Goal: Information Seeking & Learning: Understand process/instructions

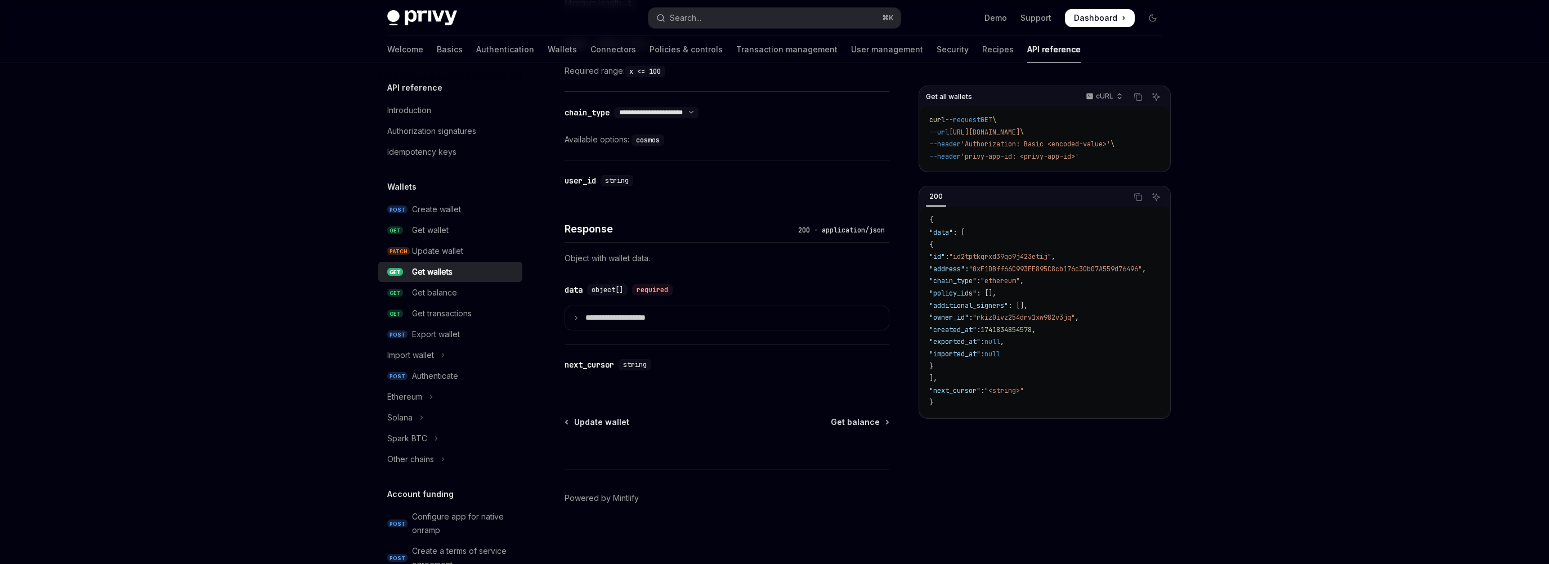
scroll to position [88, 0]
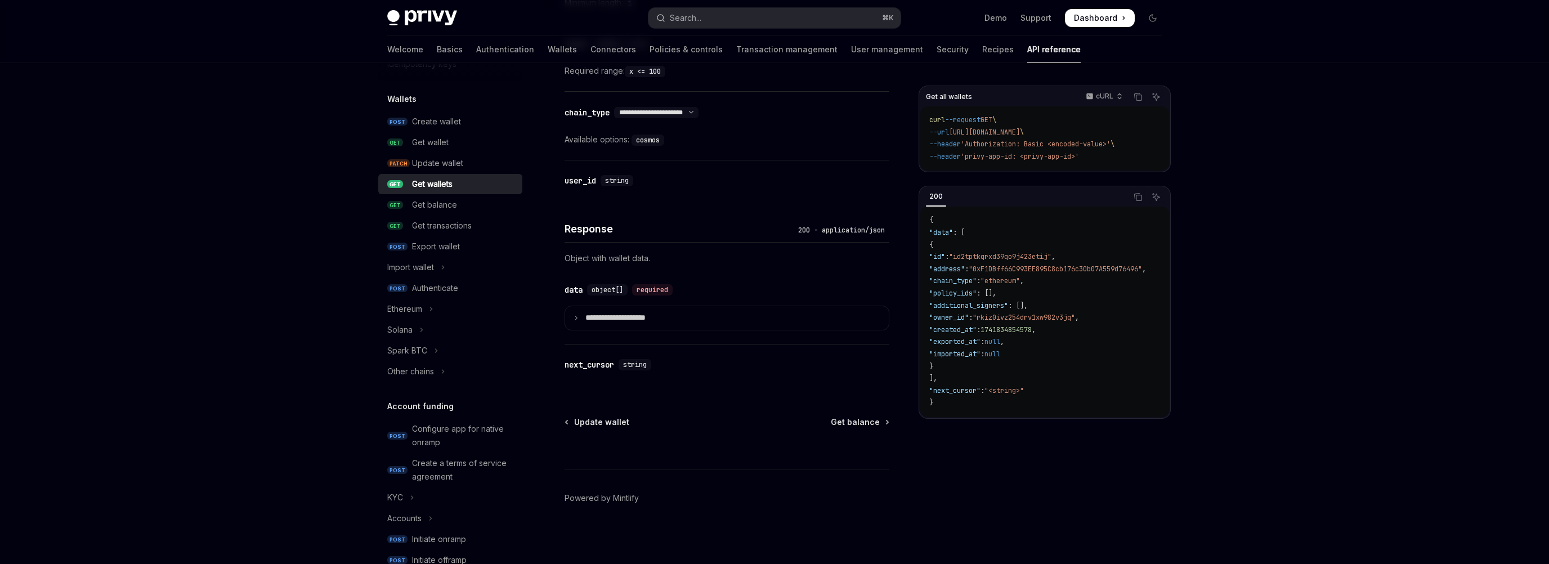
type textarea "*"
click at [445, 138] on div "Get wallet" at bounding box center [430, 143] width 37 height 14
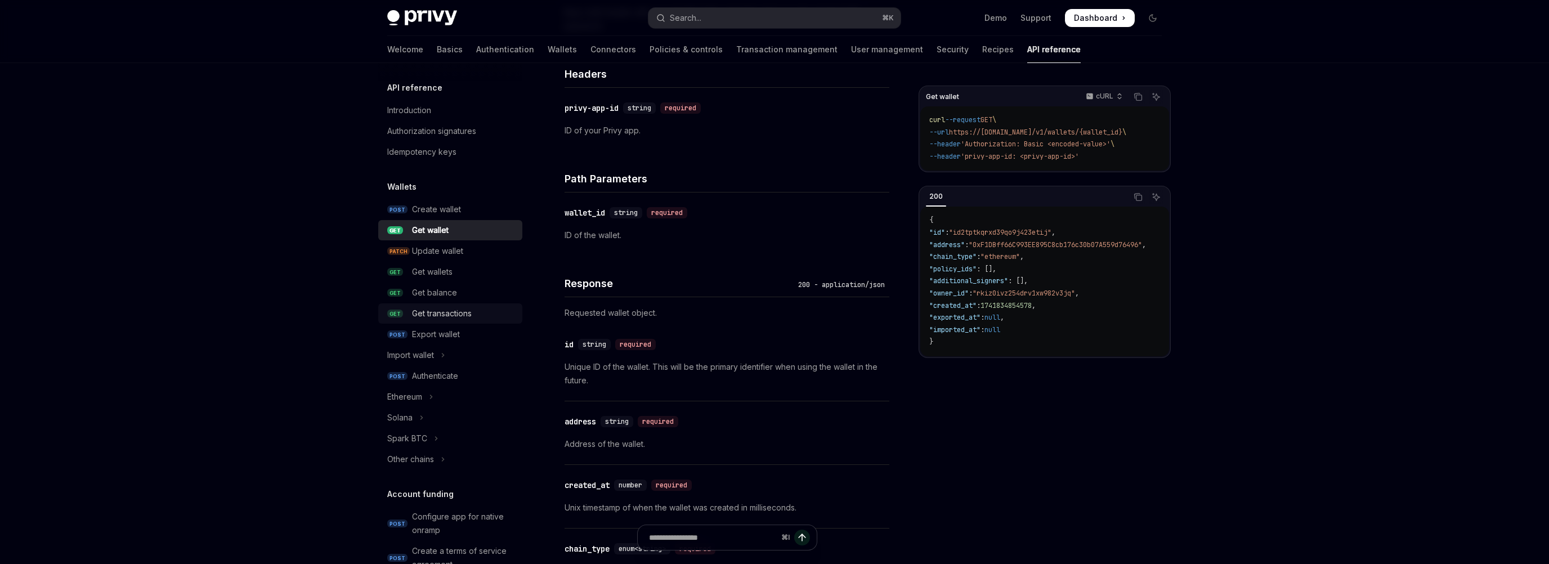
scroll to position [278, 0]
click at [447, 273] on div "Get wallets" at bounding box center [432, 272] width 41 height 14
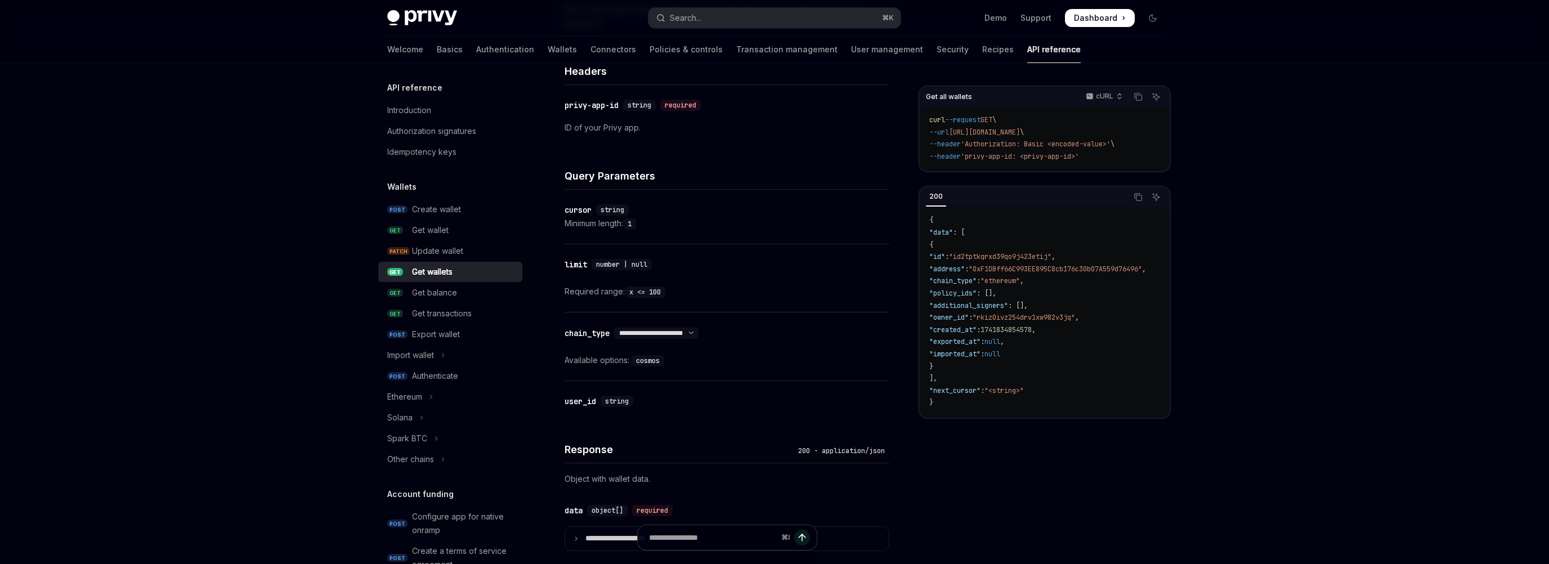
scroll to position [285, 0]
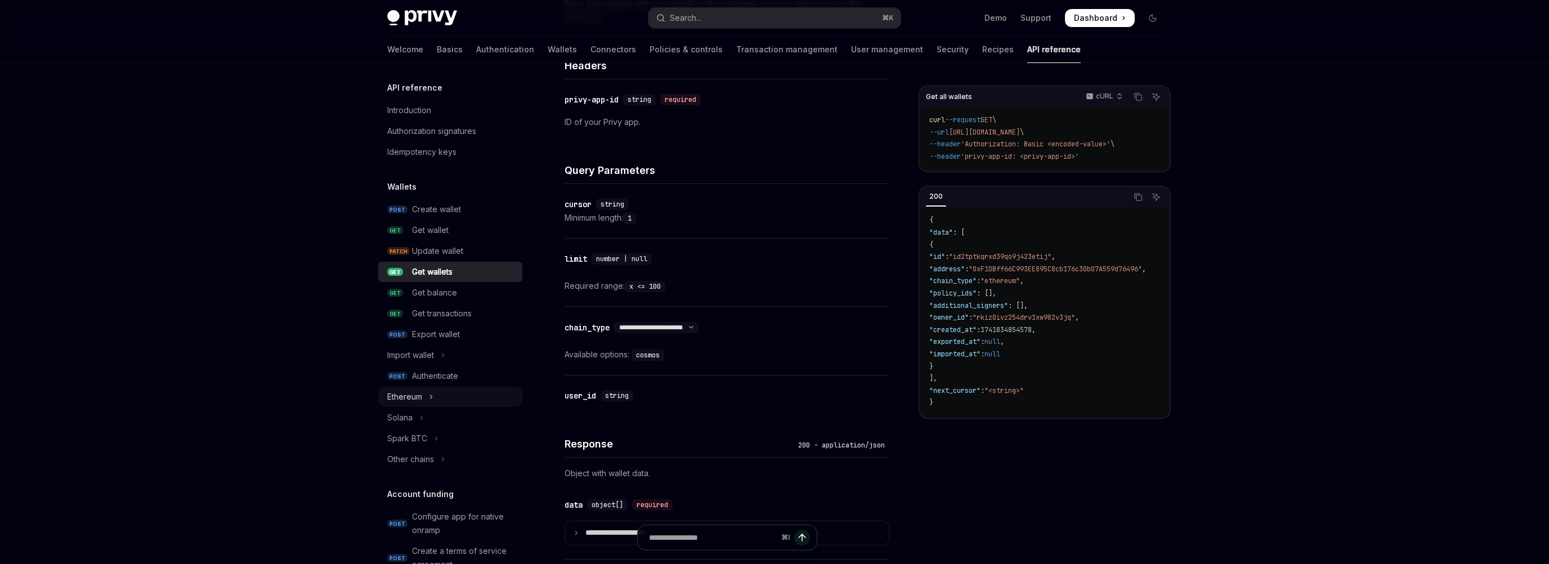
click at [415, 398] on div "Ethereum" at bounding box center [404, 397] width 35 height 14
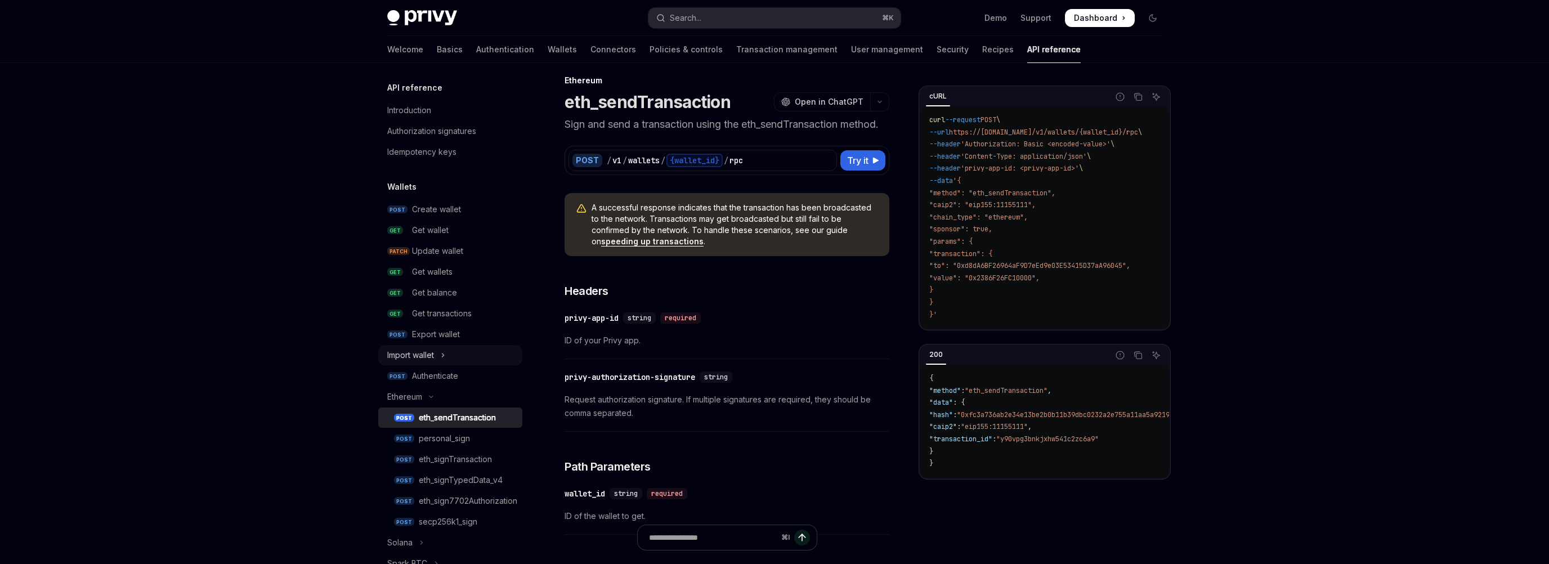
scroll to position [11, 0]
click at [416, 288] on div "Get balance" at bounding box center [434, 293] width 45 height 14
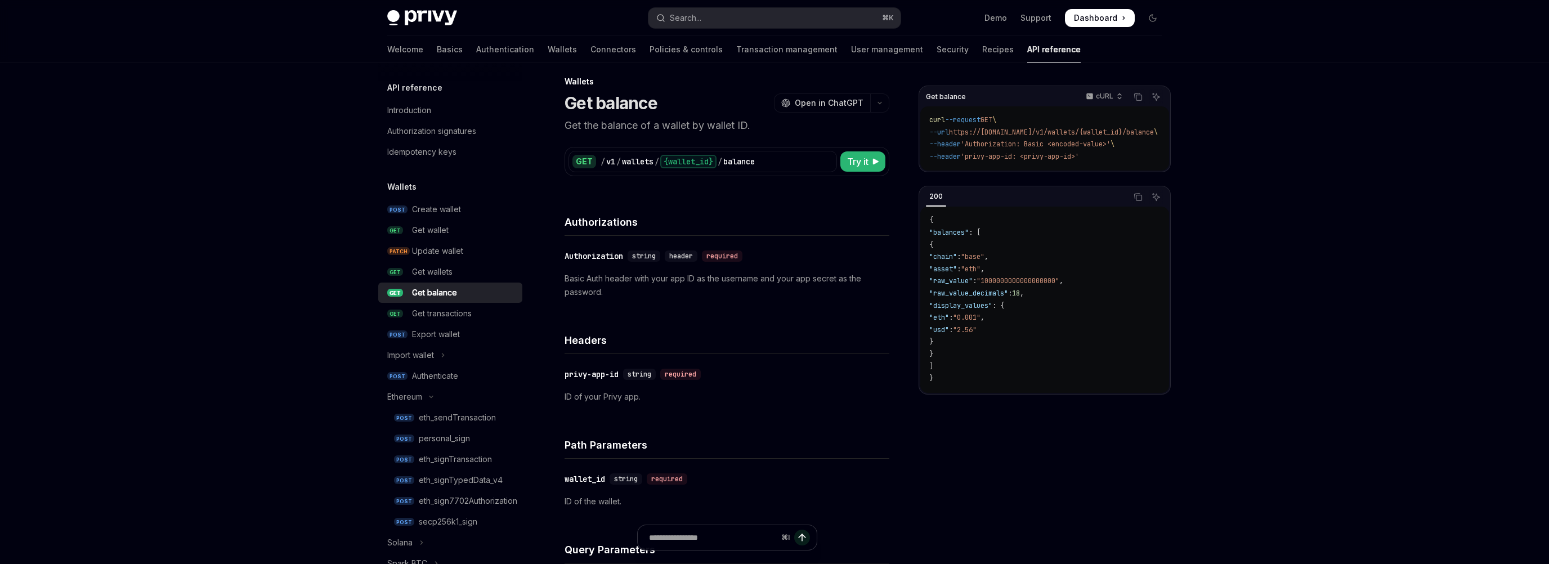
click at [601, 342] on h4 "Headers" at bounding box center [727, 340] width 325 height 15
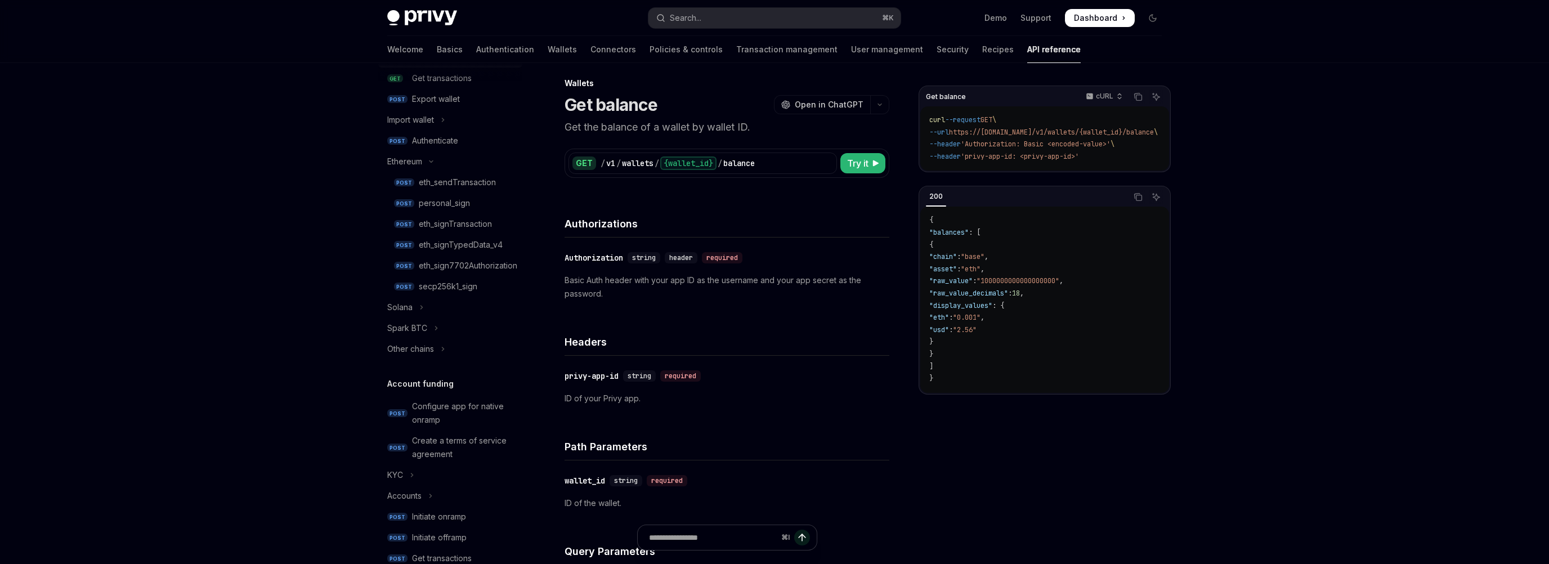
scroll to position [237, 0]
click at [422, 347] on div "Other chains" at bounding box center [410, 348] width 47 height 14
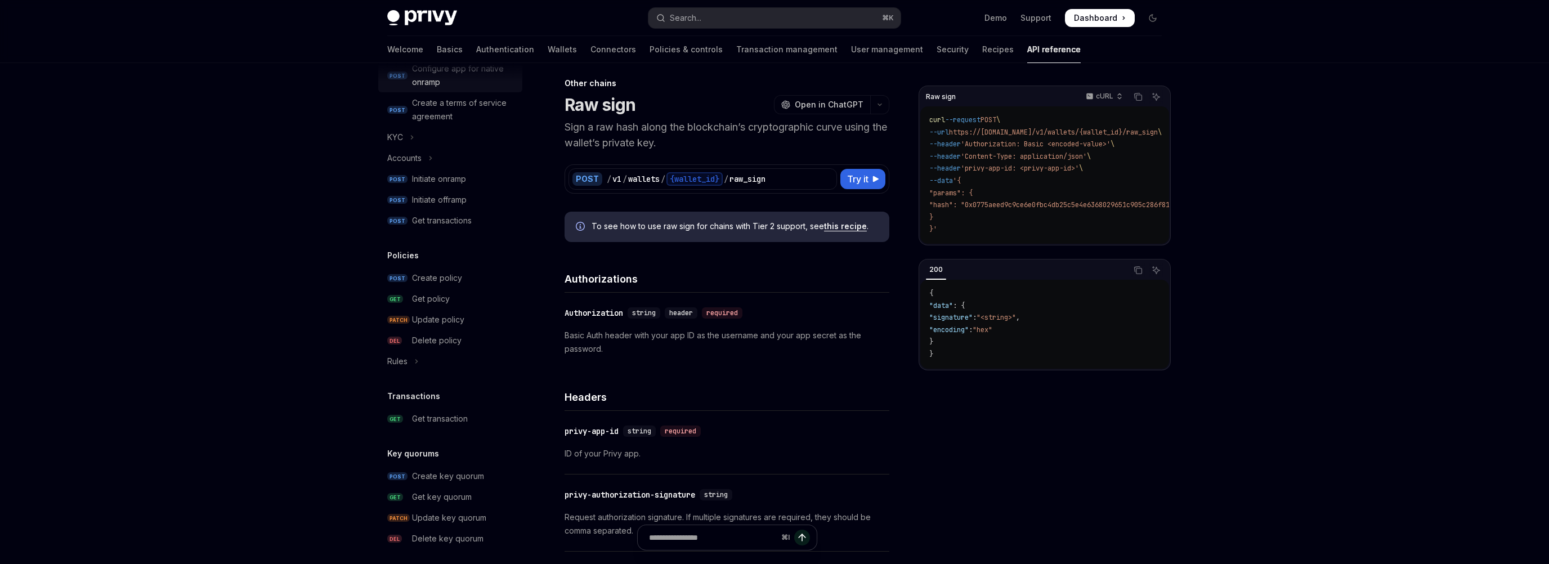
scroll to position [597, 0]
click at [459, 218] on div "Get transactions" at bounding box center [442, 218] width 60 height 14
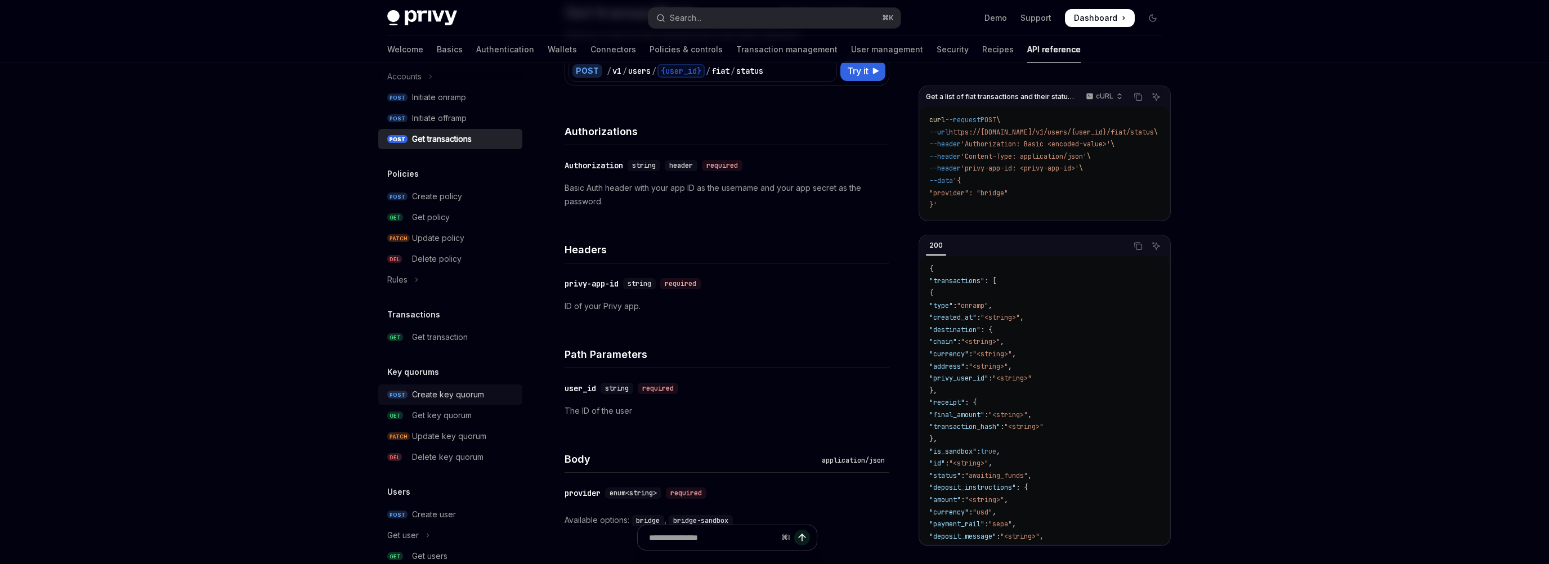
scroll to position [783, 0]
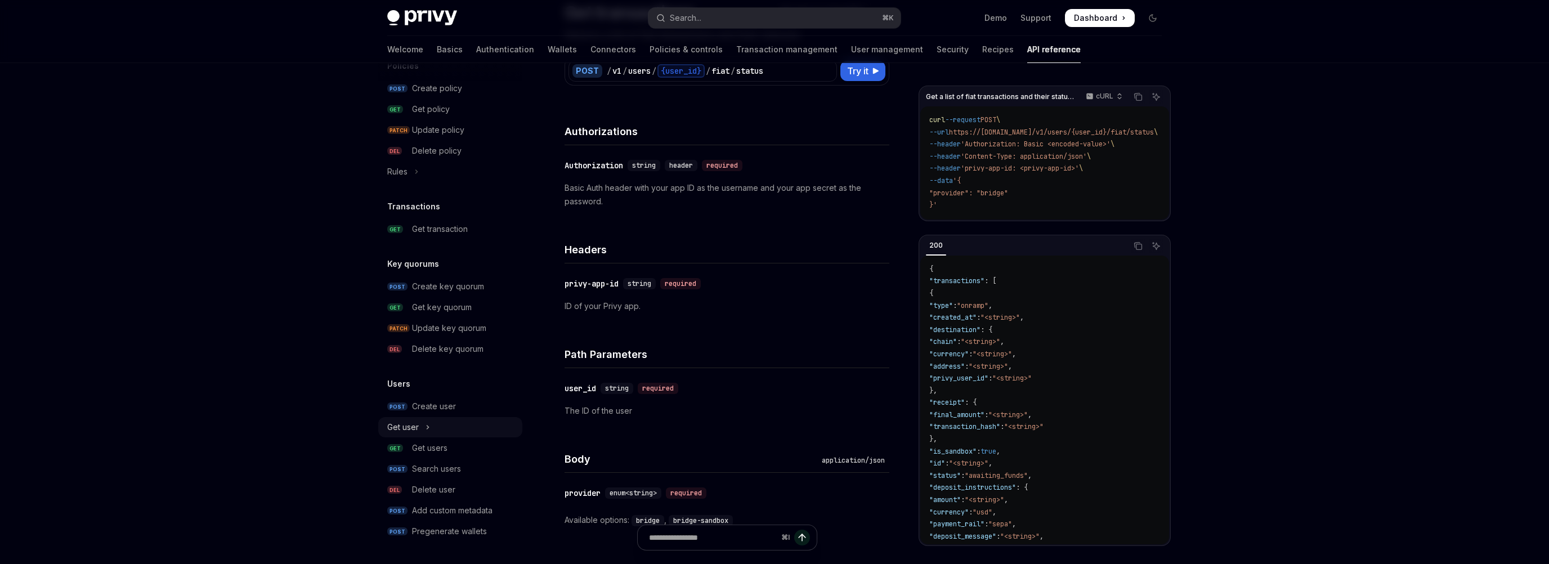
click at [437, 429] on button "Get user" at bounding box center [450, 427] width 144 height 20
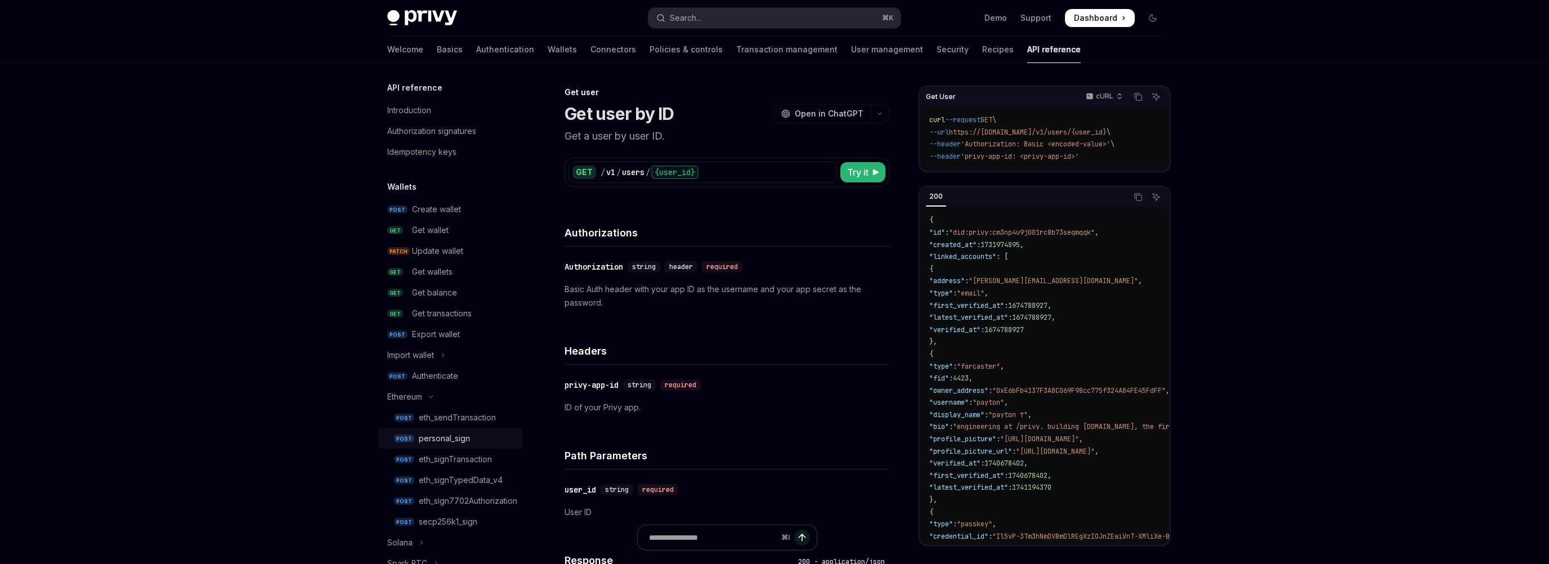
scroll to position [2, 0]
click at [429, 287] on div "Get balance" at bounding box center [434, 291] width 45 height 14
type textarea "*"
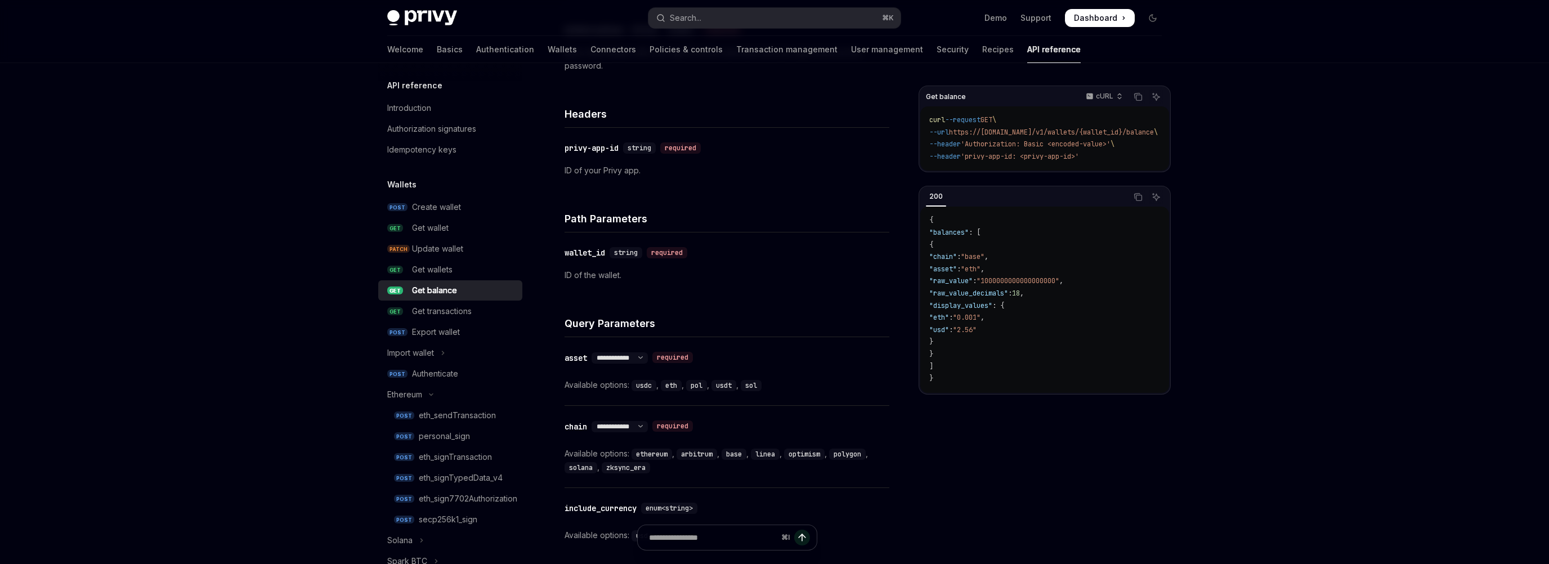
scroll to position [240, 0]
click at [648, 419] on select "**********" at bounding box center [620, 423] width 56 height 9
select select "*"
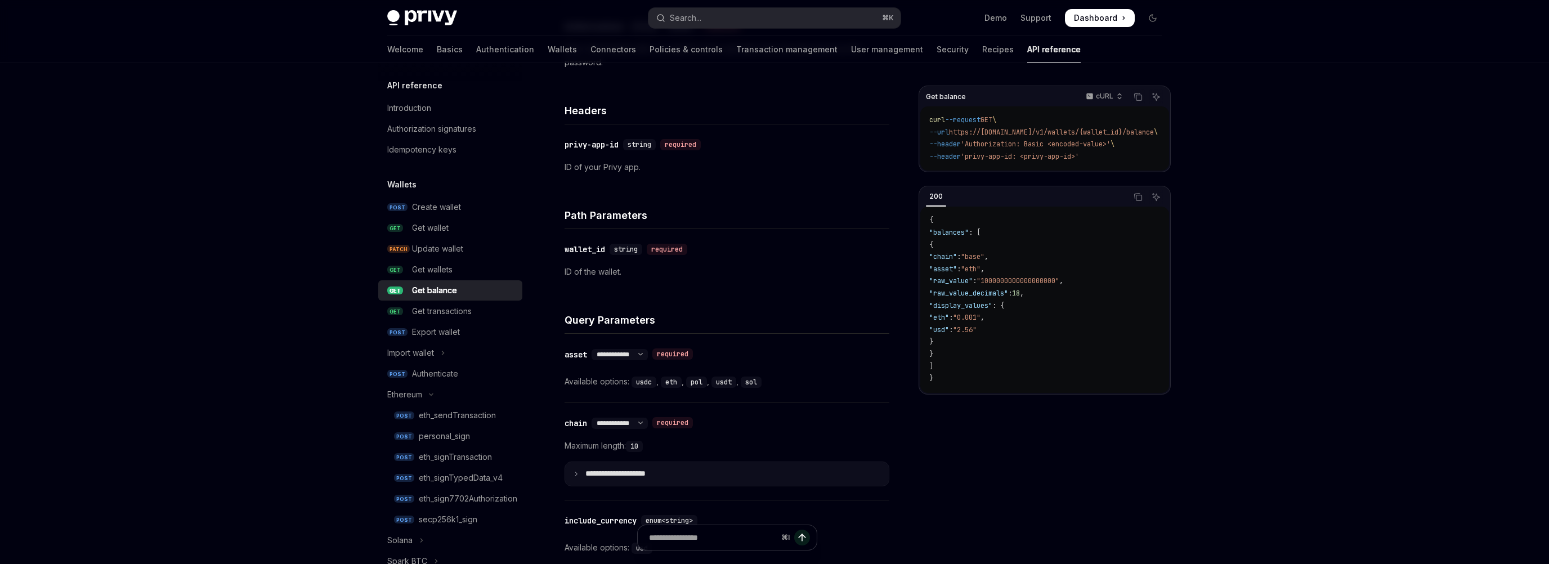
click at [590, 473] on p "**********" at bounding box center [624, 474] width 78 height 10
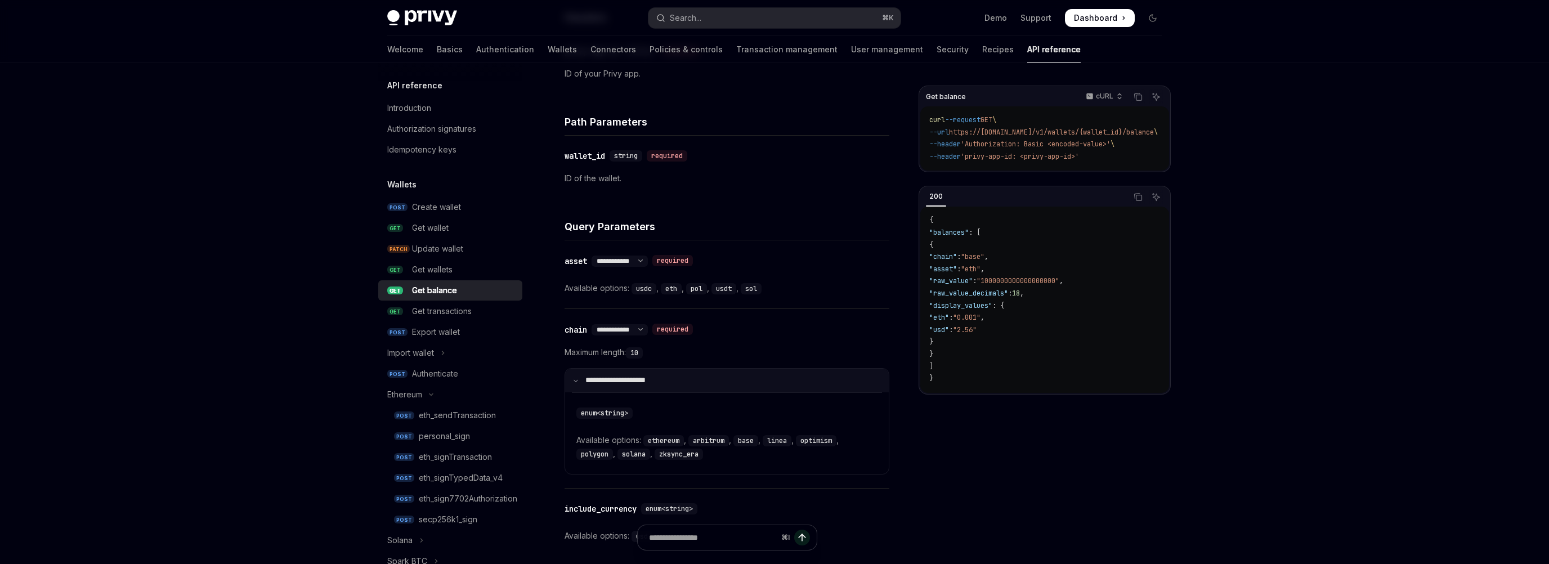
scroll to position [387, 0]
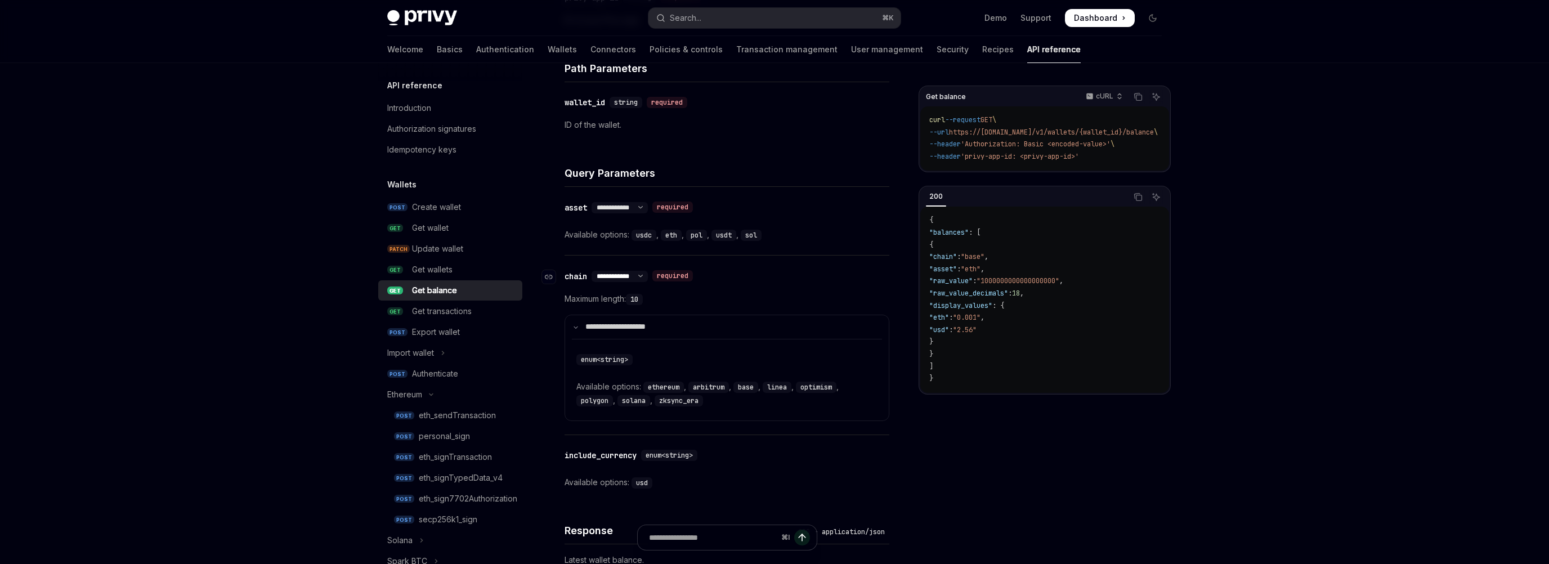
click at [648, 273] on select "**********" at bounding box center [620, 276] width 56 height 9
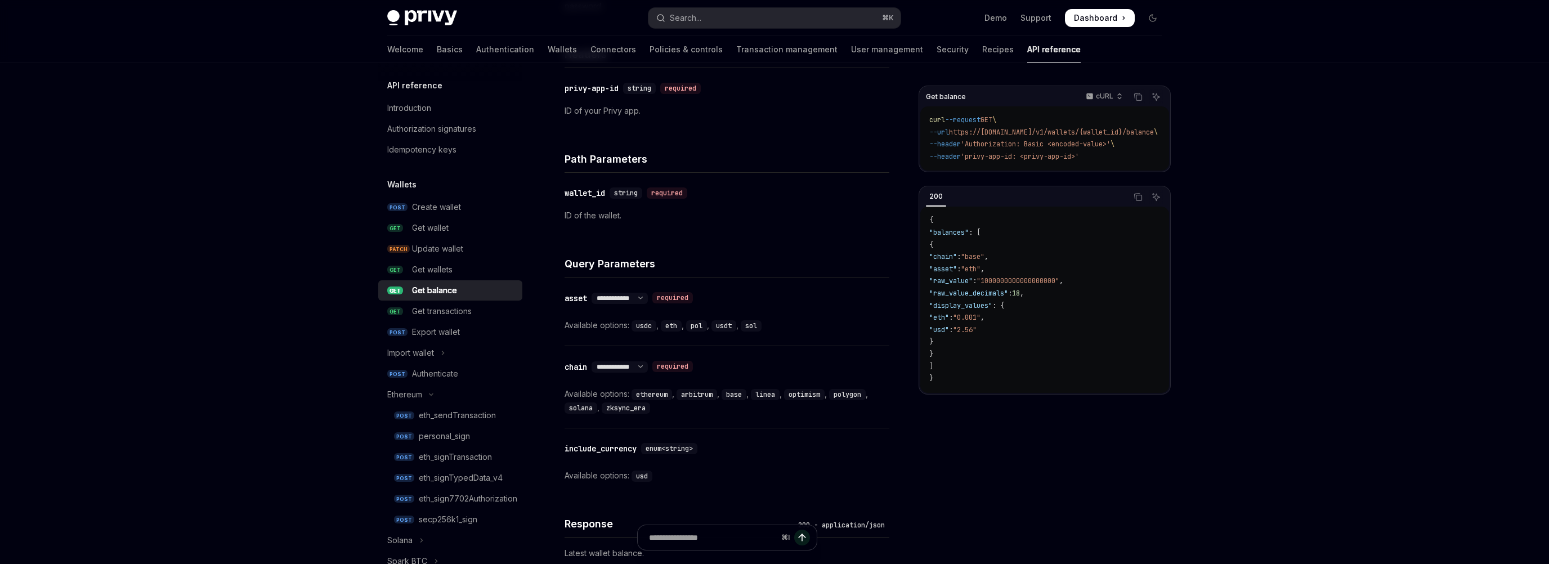
scroll to position [295, 0]
click at [648, 298] on select "**********" at bounding box center [620, 299] width 56 height 9
click at [593, 295] on select "**********" at bounding box center [620, 299] width 56 height 9
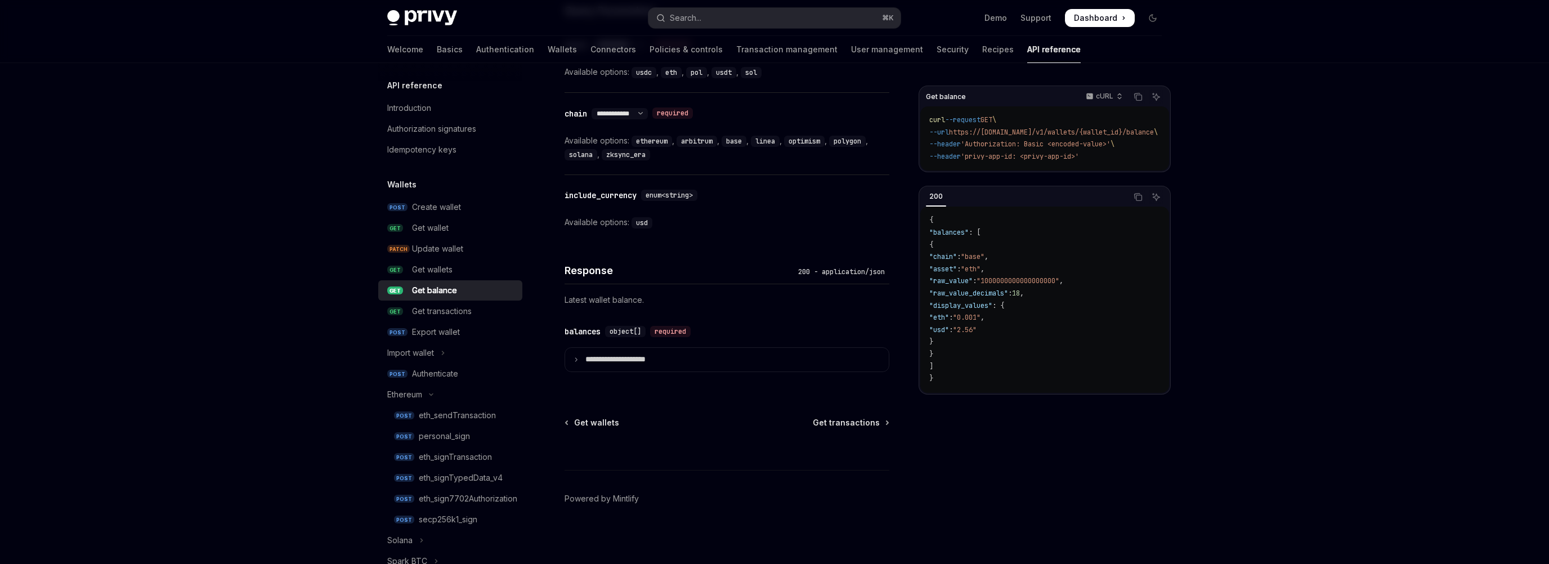
scroll to position [550, 0]
click at [597, 354] on p "**********" at bounding box center [624, 359] width 78 height 10
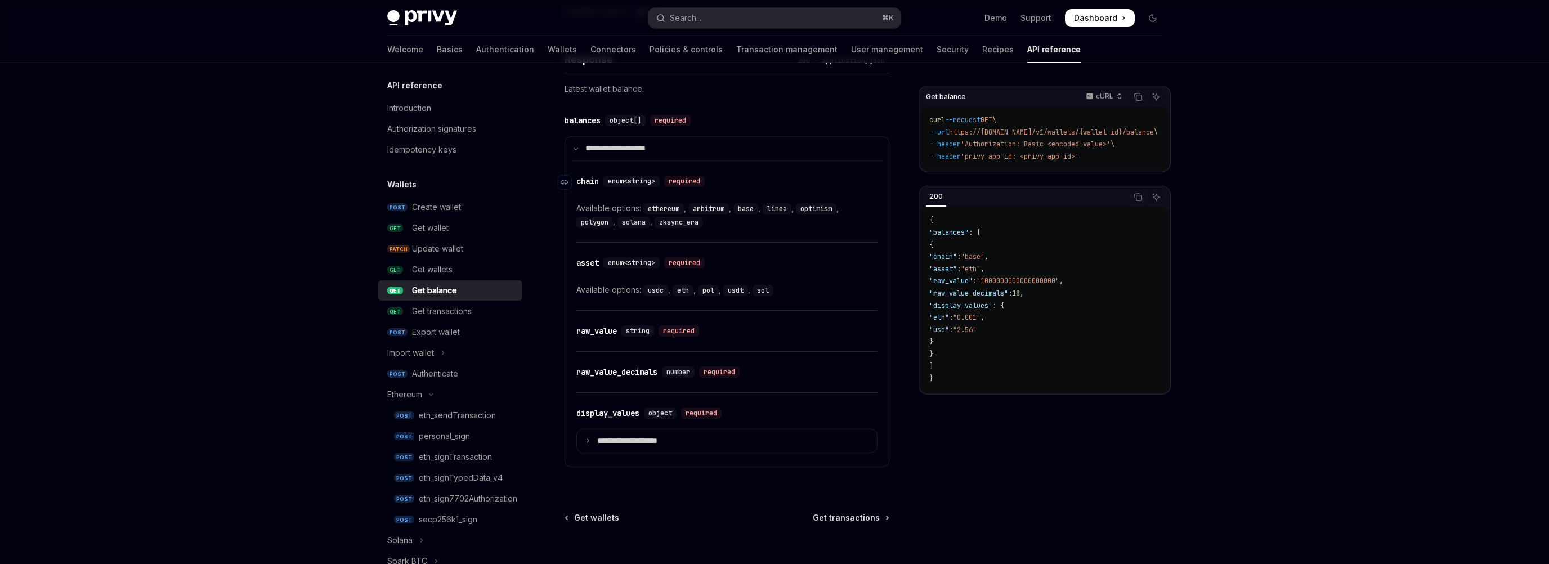
scroll to position [767, 0]
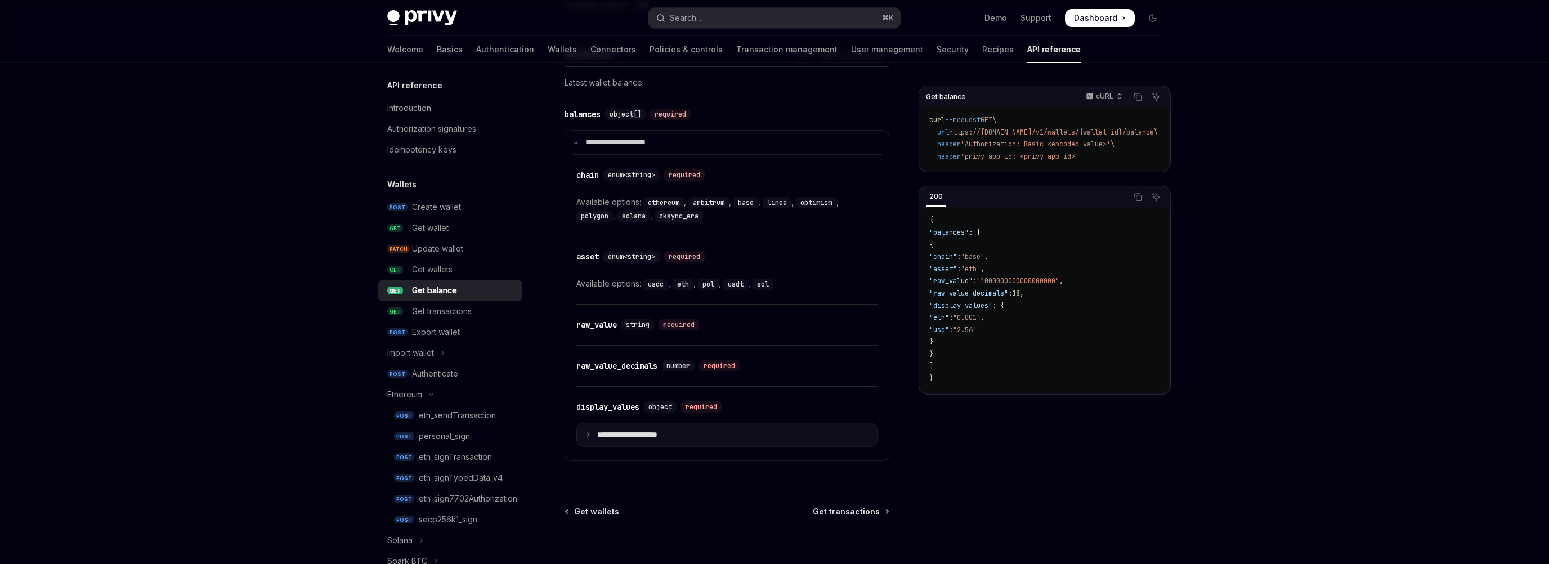
click at [589, 434] on icon at bounding box center [588, 435] width 6 height 6
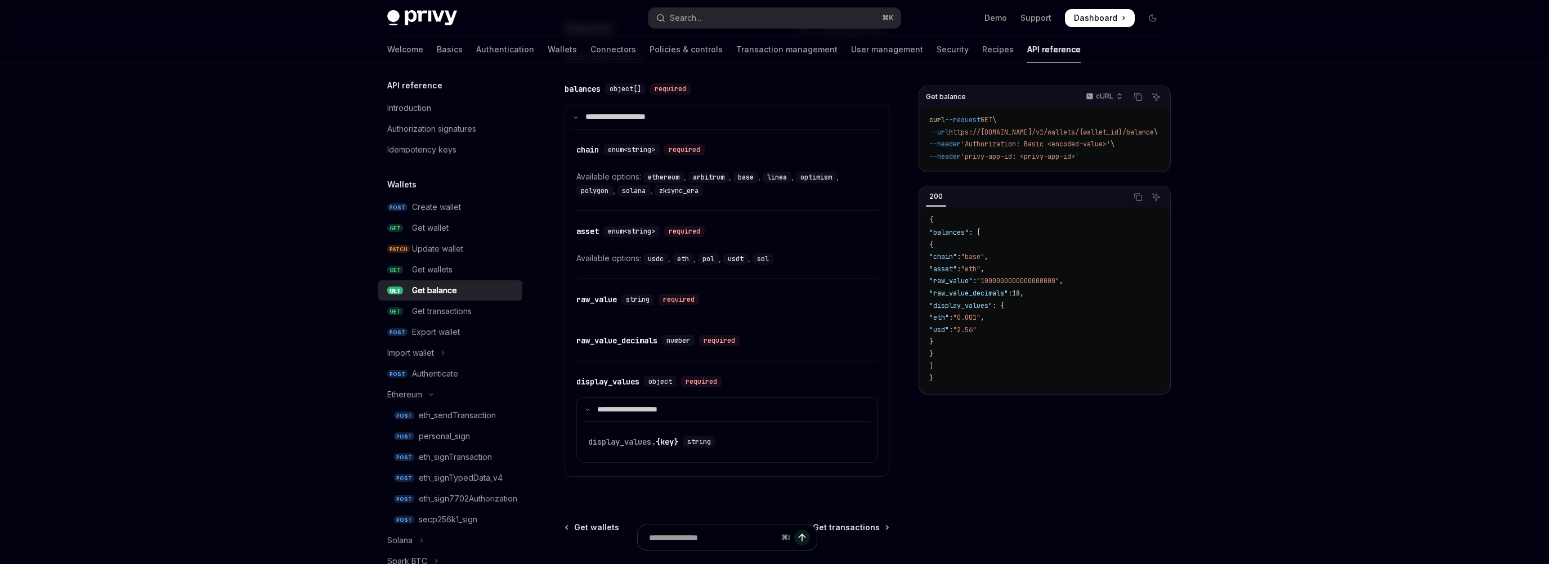
scroll to position [793, 0]
click at [708, 321] on div "​ raw_value_decimals number required" at bounding box center [726, 340] width 301 height 41
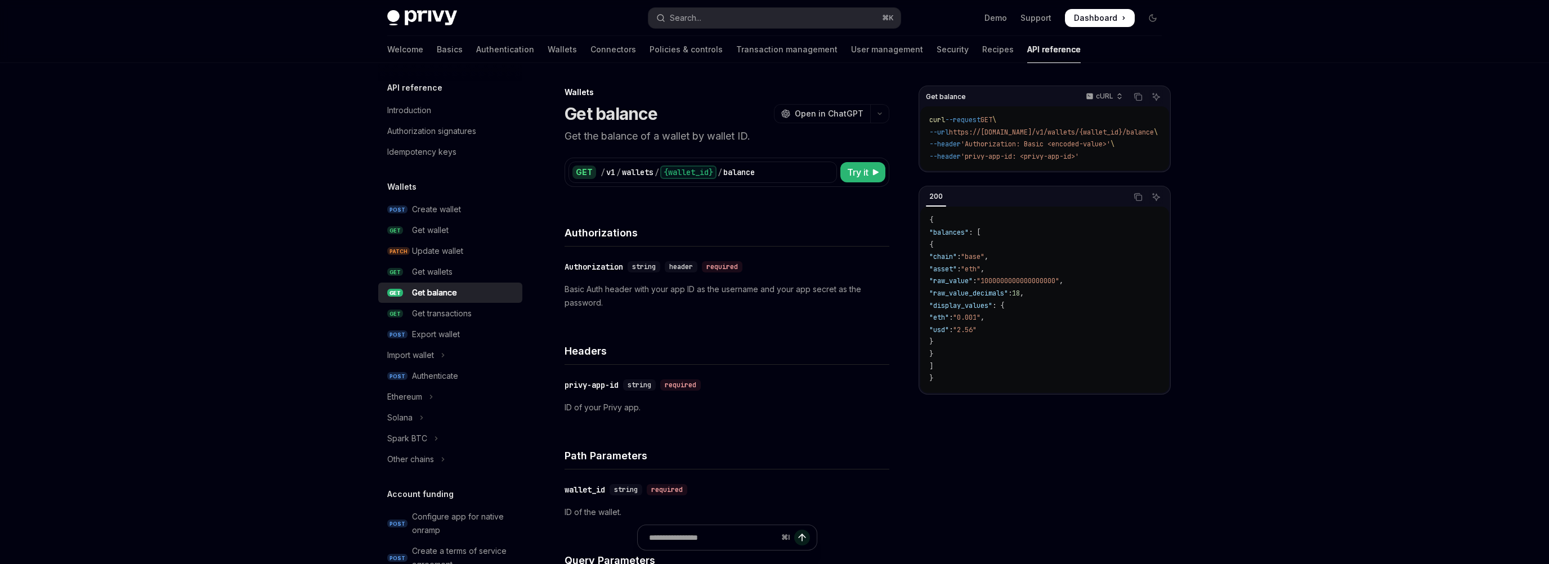
scroll to position [550, 0]
